Goal: Book appointment/travel/reservation

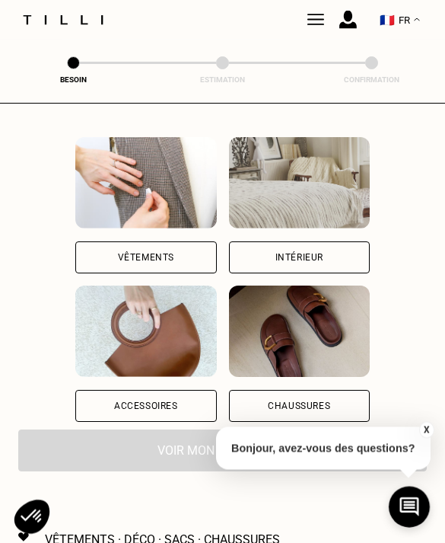
scroll to position [159, 0]
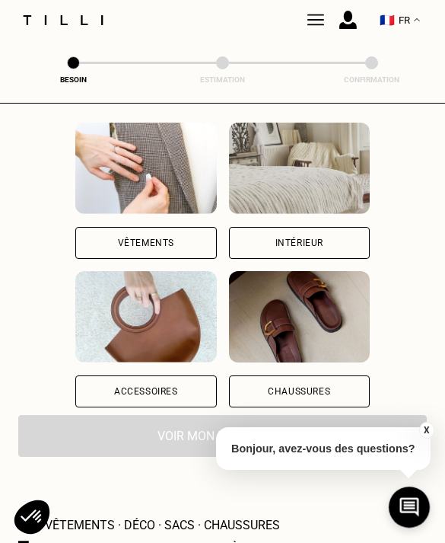
click at [129, 235] on div "Vêtements" at bounding box center [145, 243] width 141 height 32
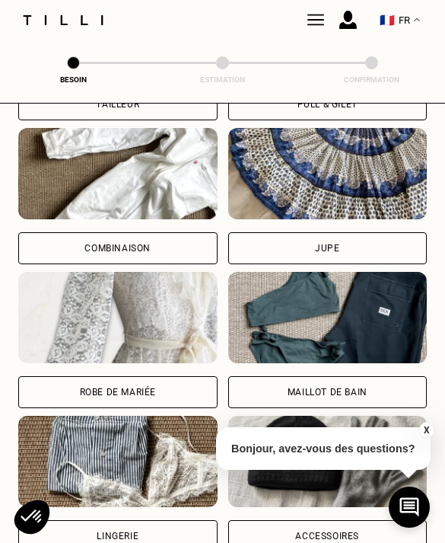
scroll to position [1010, 0]
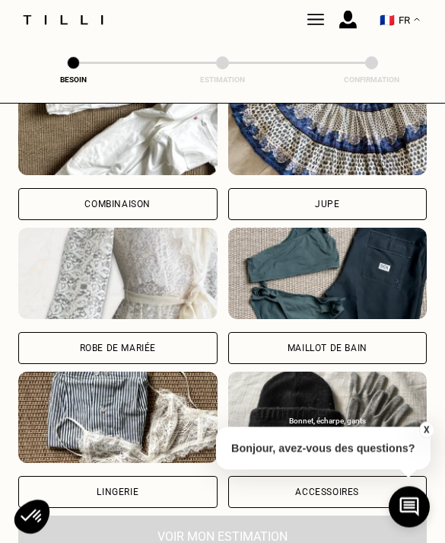
click at [138, 350] on div "Robe de mariée" at bounding box center [118, 348] width 76 height 9
select select "FR"
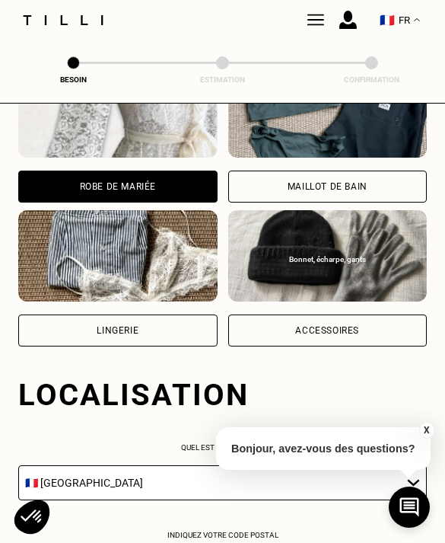
scroll to position [1422, 0]
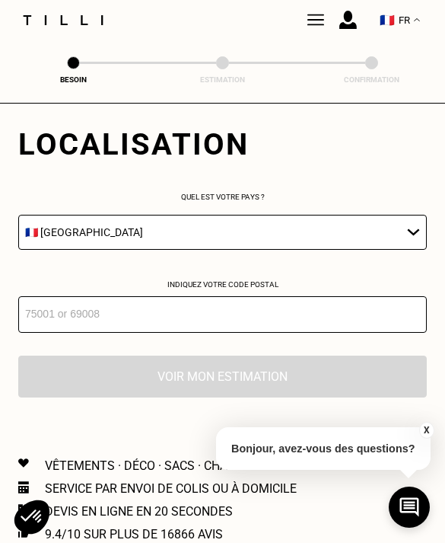
click at [137, 326] on input "number" at bounding box center [222, 314] width 409 height 37
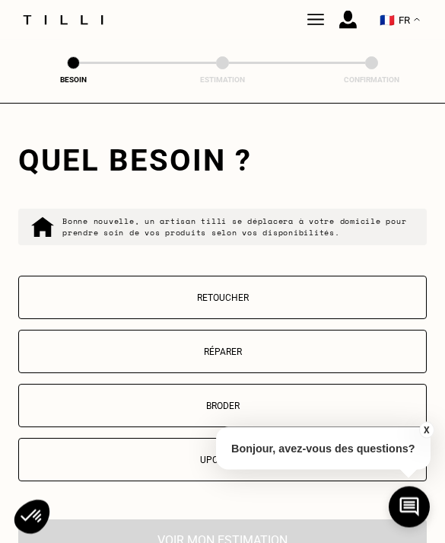
scroll to position [1683, 0]
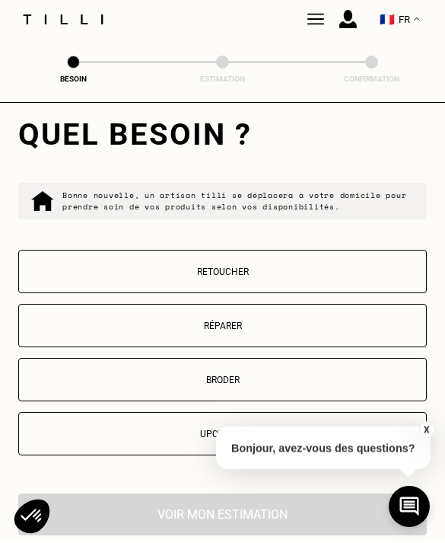
type input "34070"
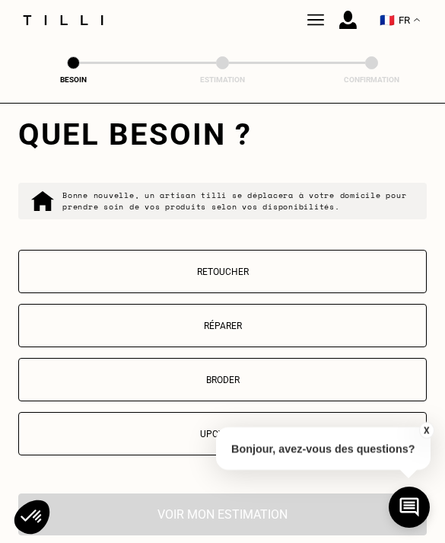
click at [212, 293] on button "Retoucher" at bounding box center [222, 271] width 409 height 43
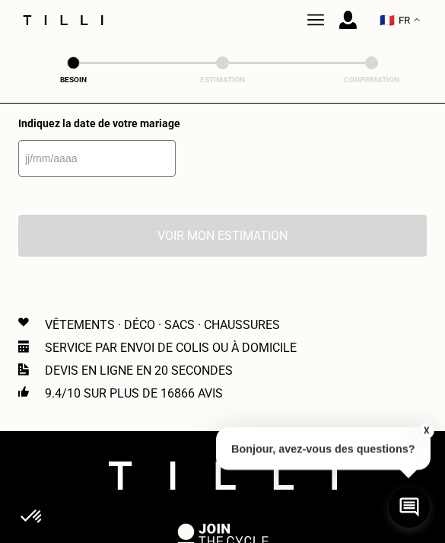
scroll to position [2054, 0]
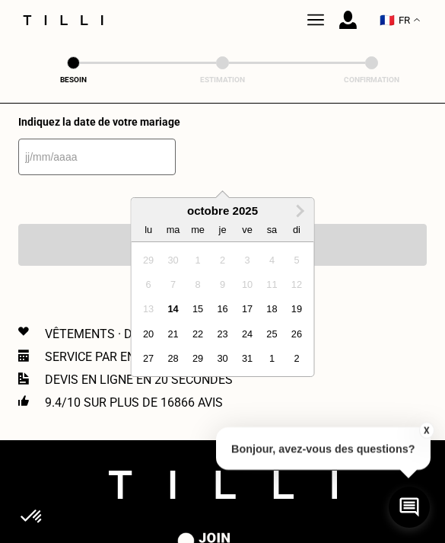
click at [107, 170] on input "text" at bounding box center [97, 156] width 158 height 37
type input "[DATE]"
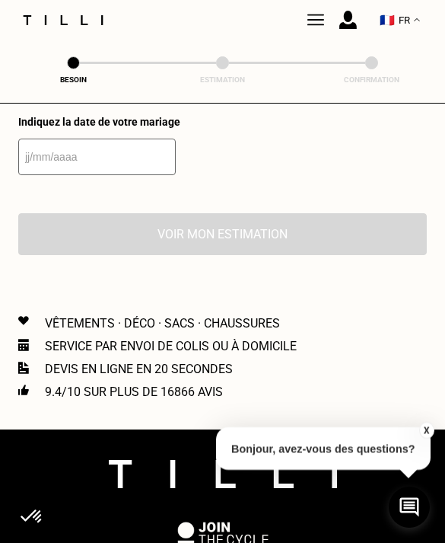
click at [79, 171] on input "text" at bounding box center [97, 156] width 158 height 37
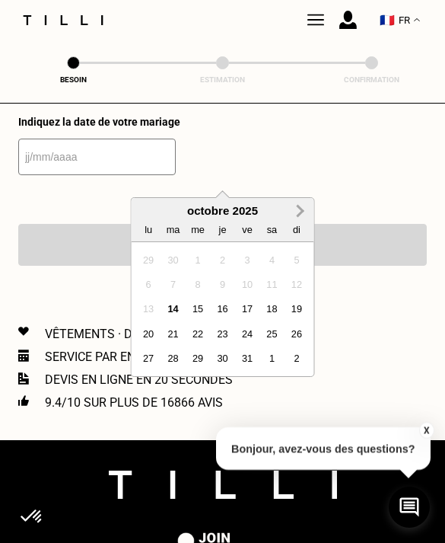
click at [292, 209] on button "Next Month" at bounding box center [300, 211] width 24 height 24
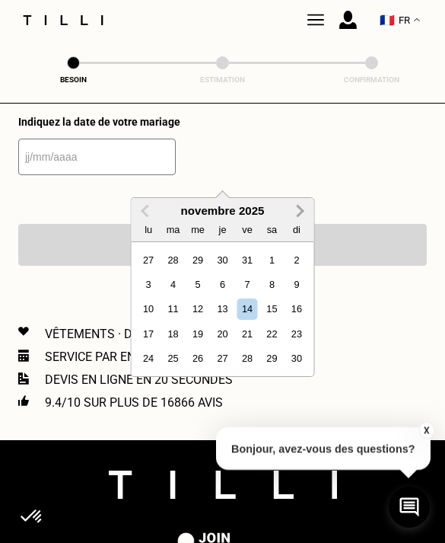
click at [292, 209] on button "Next Month" at bounding box center [300, 211] width 24 height 24
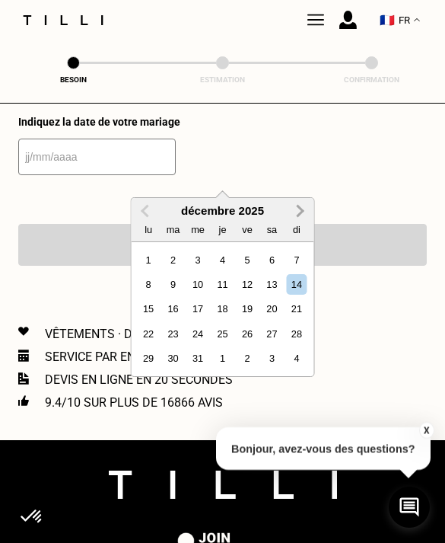
click at [292, 209] on button "Next Month" at bounding box center [300, 211] width 24 height 24
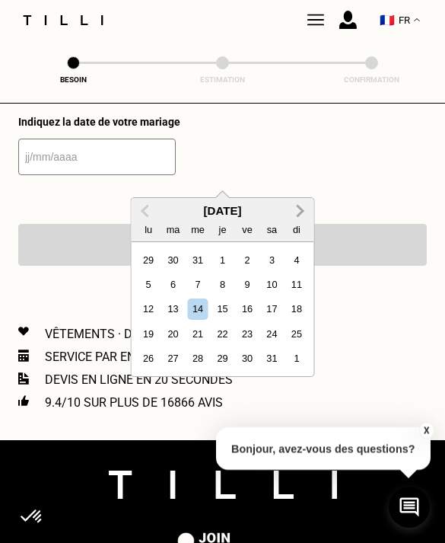
click at [292, 209] on button "Next Month" at bounding box center [300, 211] width 24 height 24
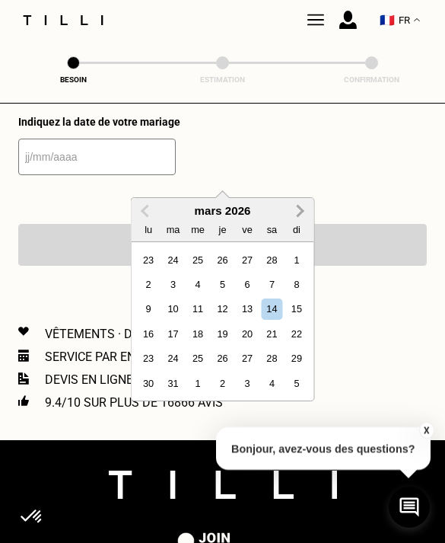
click at [292, 209] on button "Next Month" at bounding box center [300, 211] width 24 height 24
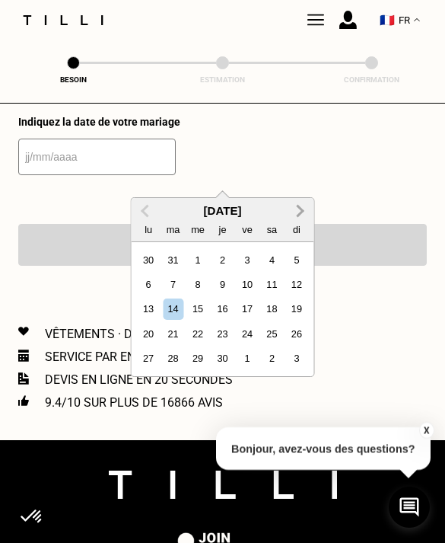
click at [292, 209] on button "Next Month" at bounding box center [300, 211] width 24 height 24
click at [175, 328] on div "21" at bounding box center [173, 333] width 21 height 21
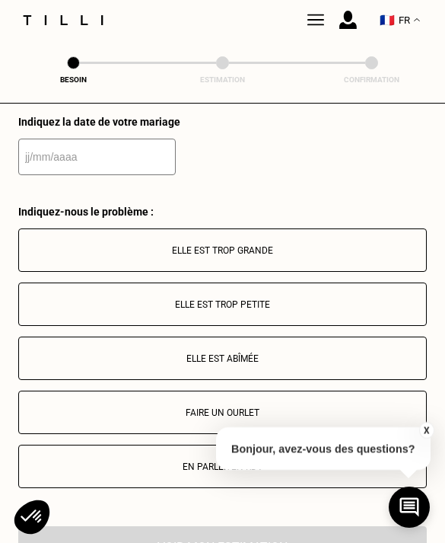
type input "[DATE]"
click at [256, 256] on p "Elle est trop grande" at bounding box center [223, 250] width 392 height 11
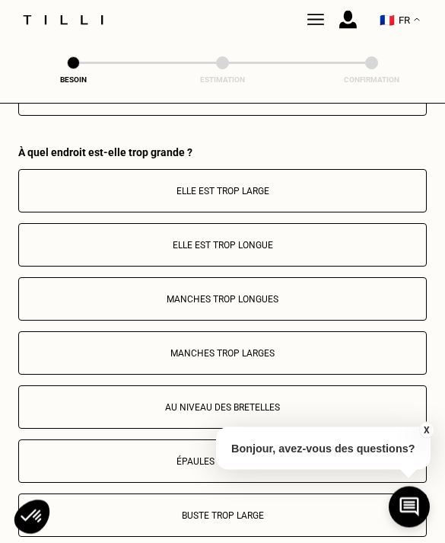
scroll to position [2458, 0]
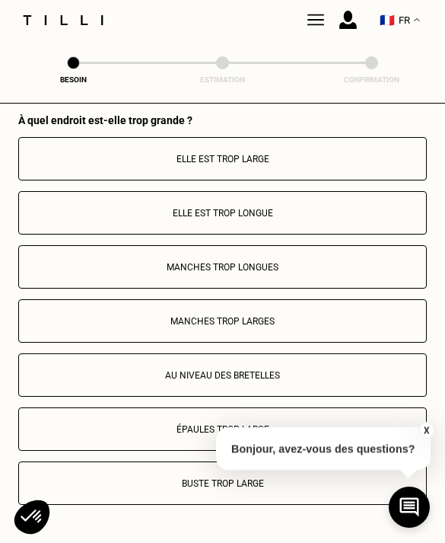
click at [258, 180] on button "Elle est trop large" at bounding box center [222, 158] width 409 height 43
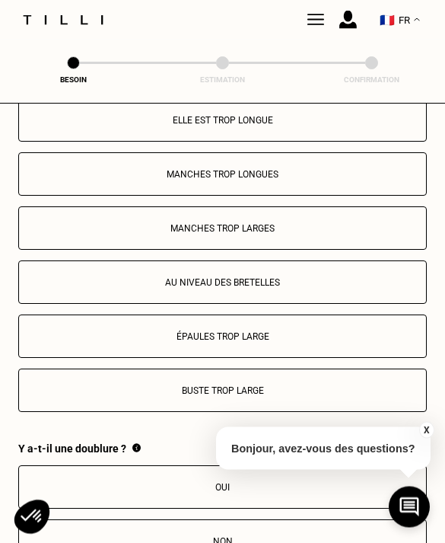
scroll to position [2550, 0]
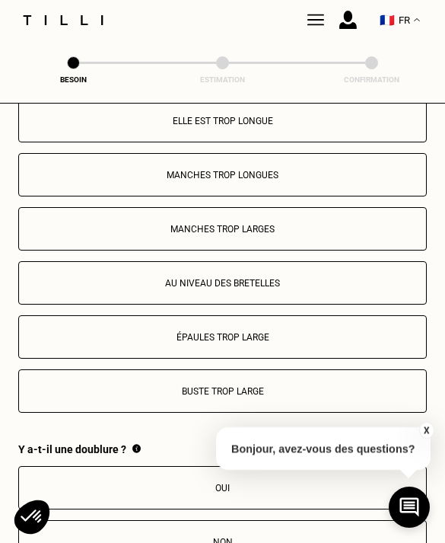
click at [228, 396] on p "Buste trop large" at bounding box center [223, 391] width 392 height 11
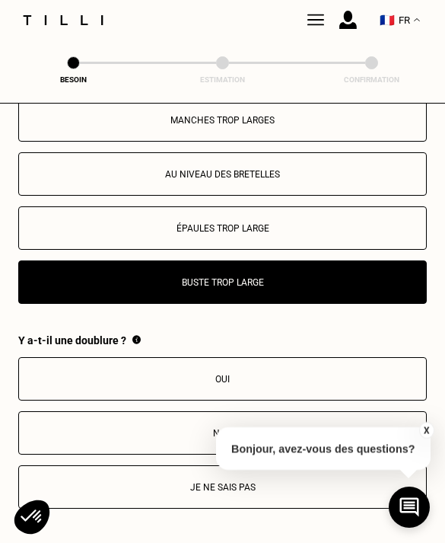
scroll to position [2711, 0]
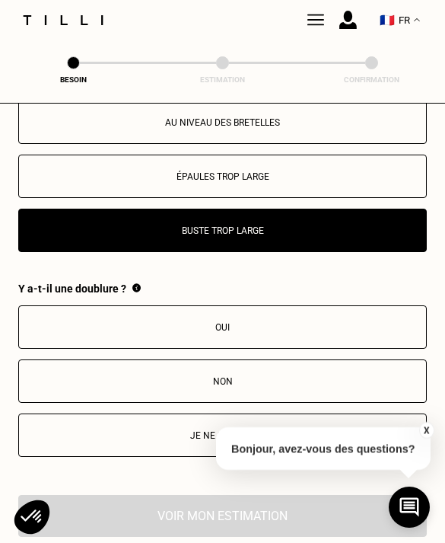
click at [209, 333] on p "Oui" at bounding box center [223, 327] width 392 height 11
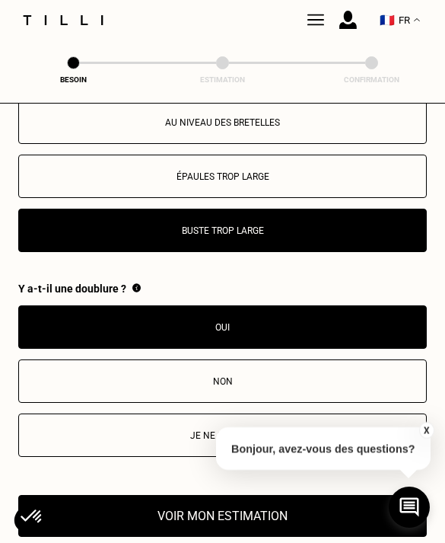
scroll to position [2844, 0]
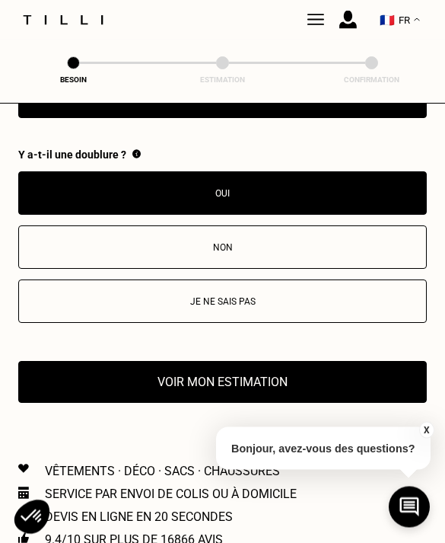
click at [183, 403] on button "Voir mon estimation" at bounding box center [222, 382] width 409 height 42
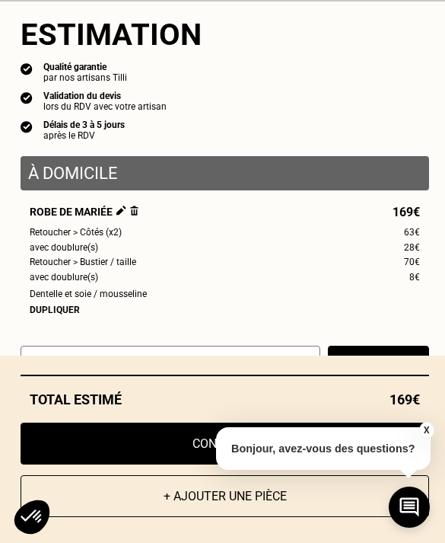
scroll to position [2878, 0]
